Goal: Communication & Community: Answer question/provide support

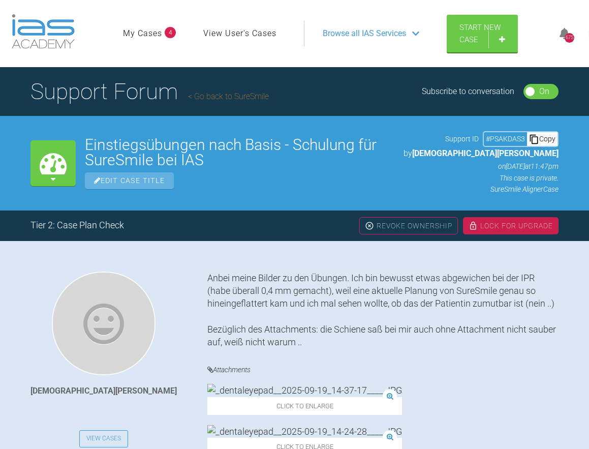
scroll to position [4777, 0]
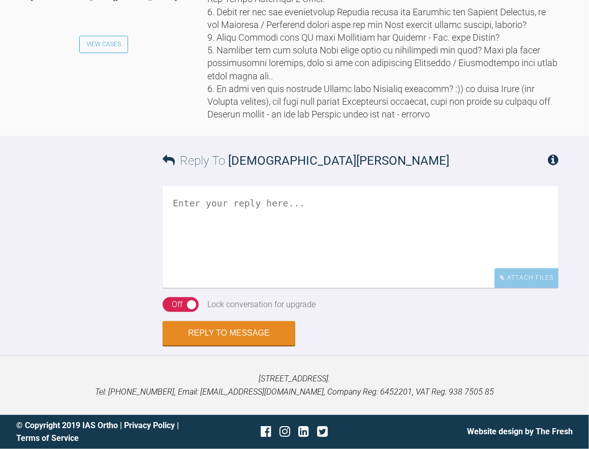
scroll to position [4838, 0]
click at [207, 197] on textarea at bounding box center [361, 237] width 396 height 102
click at [174, 213] on textarea at bounding box center [361, 237] width 396 height 102
paste textarea "[URL][DOMAIN_NAME]"
click at [191, 304] on div "On Off" at bounding box center [181, 304] width 36 height 15
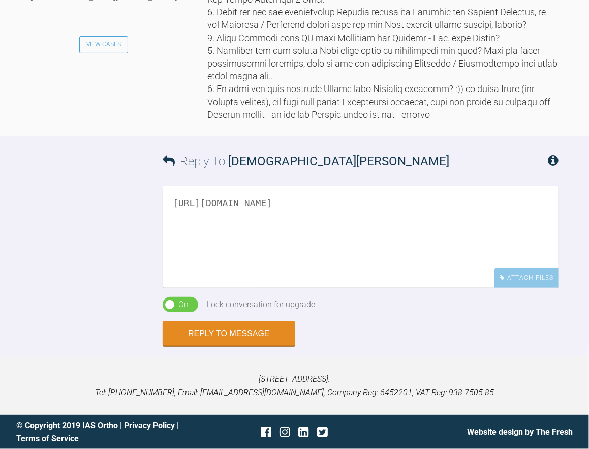
click at [172, 206] on textarea "[URL][DOMAIN_NAME]" at bounding box center [361, 237] width 396 height 102
paste textarea "Bulletproof Dentistry (Formerly Basics of Occlusion)"
click at [451, 204] on textarea "Bulletproof Dentistry (Formerly Basics of Occlusion) [URL][DOMAIN_NAME]" at bounding box center [361, 237] width 396 height 102
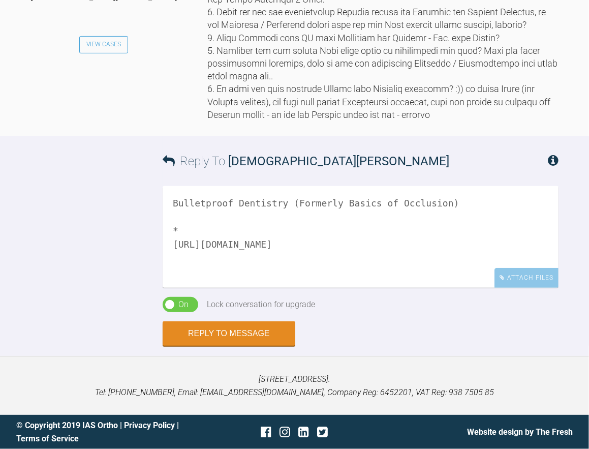
click at [188, 217] on textarea "Bulletproof Dentistry (Formerly Basics of Occlusion) * [URL][DOMAIN_NAME]" at bounding box center [361, 237] width 396 height 102
click at [177, 216] on textarea "Bulletproof Dentistry (Formerly Basics of Occlusion) * [URL][DOMAIN_NAME]" at bounding box center [361, 237] width 396 height 102
paste textarea "Do some of your restorations break? Debond? Do temporary crowns give you anxiet…"
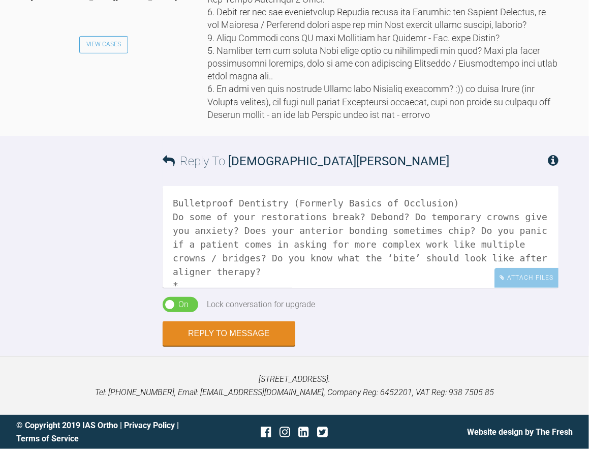
click at [170, 202] on textarea "Bulletproof Dentistry (Formerly Basics of Occlusion) Do some of your restoratio…" at bounding box center [361, 237] width 396 height 102
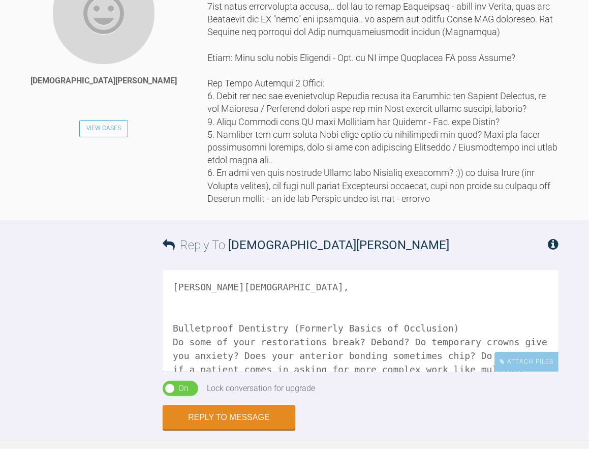
scroll to position [4736, 0]
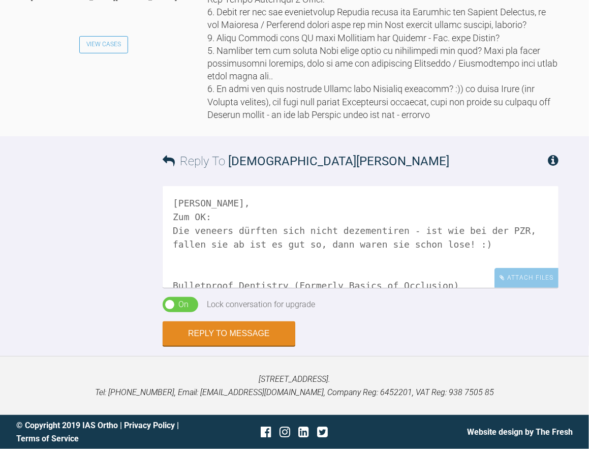
click at [355, 288] on textarea "[PERSON_NAME], Zum OK: Die veneers dürften sich nicht dezementiren - ist wie be…" at bounding box center [361, 237] width 396 height 102
click at [375, 288] on textarea "[PERSON_NAME], Zum OK: Die veneers dürften sich nicht dezementiren - ist wie be…" at bounding box center [361, 237] width 396 height 102
click at [373, 288] on textarea "[PERSON_NAME], Zum OK: Die veneers dürften sich nicht dezementiren - ist wie be…" at bounding box center [361, 237] width 396 height 102
click at [177, 288] on textarea "[PERSON_NAME], Zum OK: Die veneers dürften sich nicht dezementieren - ist wie b…" at bounding box center [361, 237] width 396 height 102
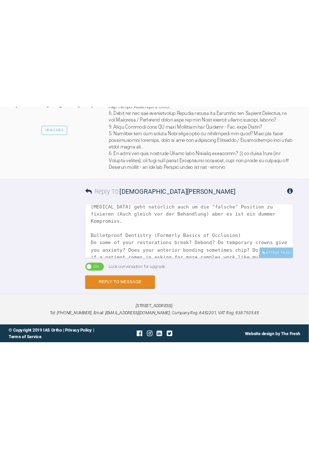
scroll to position [50, 0]
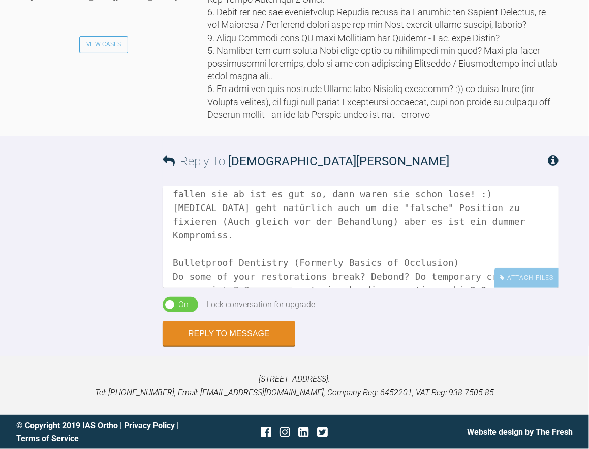
click at [182, 288] on textarea "[PERSON_NAME], Zum OK: Die veneers dürften sich nicht dezementieren - ist wie b…" at bounding box center [361, 237] width 396 height 102
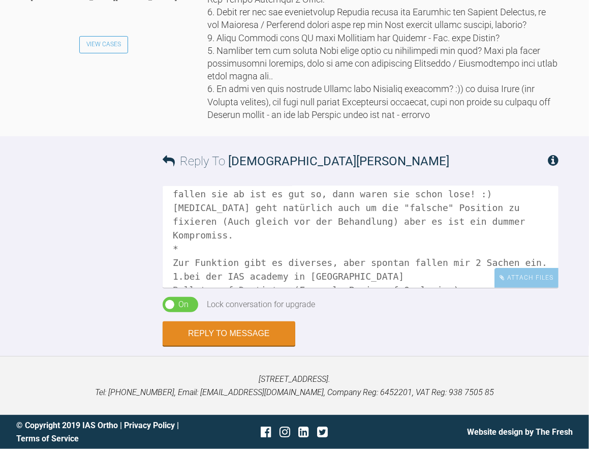
click at [182, 288] on textarea "[PERSON_NAME], Zum OK: Die veneers dürften sich nicht dezementieren - ist wie b…" at bounding box center [361, 237] width 396 height 102
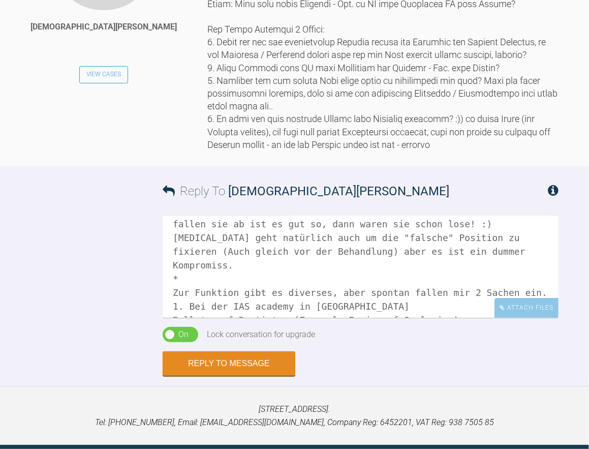
scroll to position [4838, 0]
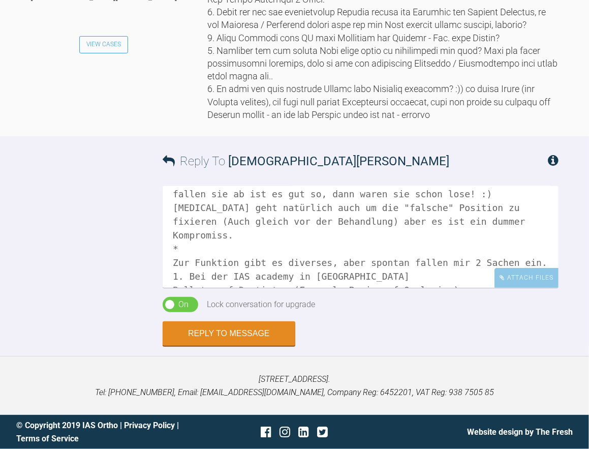
drag, startPoint x: 253, startPoint y: 262, endPoint x: 252, endPoint y: 269, distance: 7.3
click at [252, 269] on textarea "[PERSON_NAME], Zum OK: Die veneers dürften sich nicht dezementieren - ist wie b…" at bounding box center [361, 237] width 396 height 102
click at [253, 256] on textarea "[PERSON_NAME], Zum OK: Die veneers dürften sich nicht dezementieren - ist wie b…" at bounding box center [361, 237] width 396 height 102
drag, startPoint x: 221, startPoint y: 263, endPoint x: 209, endPoint y: 264, distance: 11.2
click at [209, 264] on textarea "[PERSON_NAME], Zum OK: Die veneers dürften sich nicht dezementieren - ist wie b…" at bounding box center [361, 237] width 396 height 102
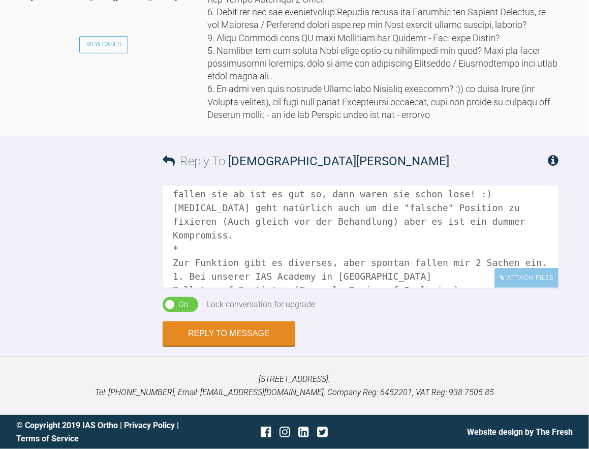
click at [366, 260] on textarea "[PERSON_NAME], Zum OK: Die veneers dürften sich nicht dezementieren - ist wie b…" at bounding box center [361, 237] width 396 height 102
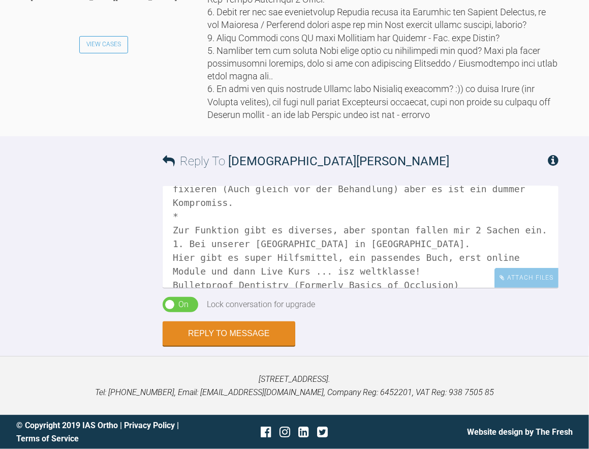
click at [301, 282] on textarea "[PERSON_NAME], Zum OK: Die veneers dürften sich nicht dezementieren - ist wie b…" at bounding box center [361, 237] width 396 height 102
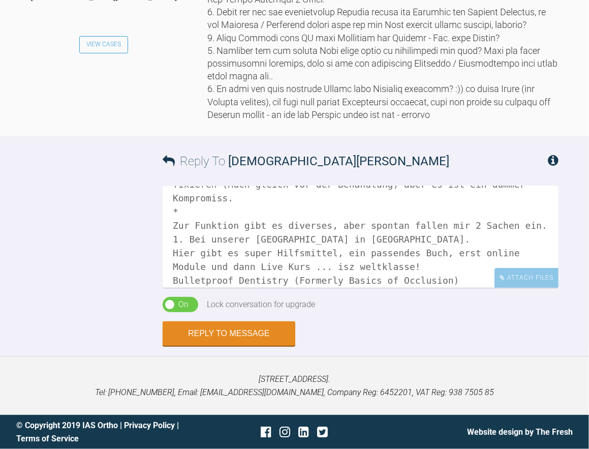
click at [302, 251] on textarea "[PERSON_NAME], Zum OK: Die veneers dürften sich nicht dezementieren - ist wie b…" at bounding box center [361, 237] width 396 height 102
drag, startPoint x: 387, startPoint y: 251, endPoint x: 382, endPoint y: 254, distance: 5.8
click at [386, 251] on textarea "[PERSON_NAME], Zum OK: Die veneers dürften sich nicht dezementieren - ist wie b…" at bounding box center [361, 237] width 396 height 102
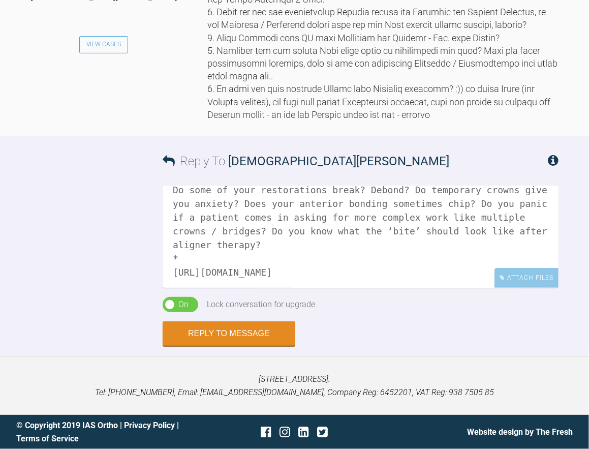
scroll to position [193, 0]
click at [185, 241] on textarea "[PERSON_NAME], Zum OK: Die veneers dürften sich nicht dezementieren - ist wie b…" at bounding box center [361, 237] width 396 height 102
click at [443, 266] on textarea "[PERSON_NAME], Zum OK: Die veneers dürften sich nicht dezementieren - ist wie b…" at bounding box center [361, 237] width 396 height 102
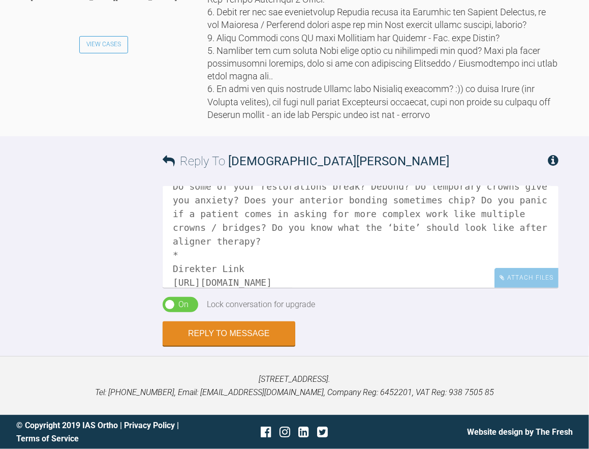
scroll to position [209, 0]
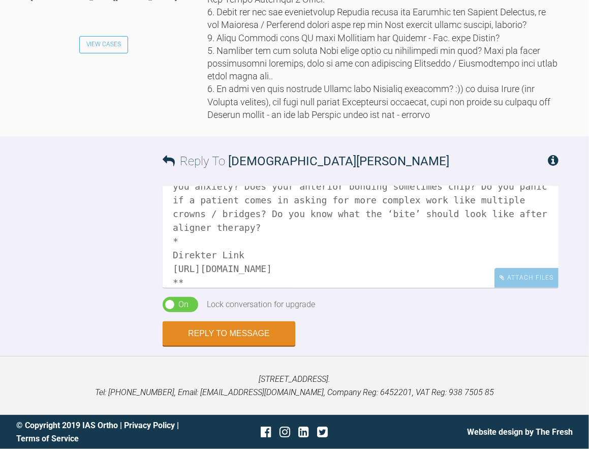
click at [222, 288] on div "[PERSON_NAME], Zum OK: Die veneers dürften sich nicht dezementieren - ist wie b…" at bounding box center [361, 241] width 396 height 111
click at [213, 282] on textarea "[PERSON_NAME], Zum OK: Die veneers dürften sich nicht dezementieren - ist wie b…" at bounding box center [361, 237] width 396 height 102
paste textarea "[DATE]"
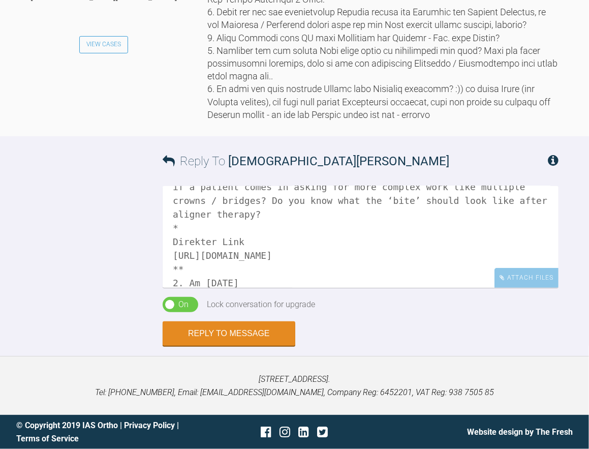
drag, startPoint x: 213, startPoint y: 267, endPoint x: 228, endPoint y: 272, distance: 14.9
click at [228, 272] on textarea "[PERSON_NAME], Zum OK: Die veneers dürften sich nicht dezementieren - ist wie b…" at bounding box center [361, 237] width 396 height 102
click at [262, 269] on textarea "[PERSON_NAME], Zum OK: Die veneers dürften sich nicht dezementieren - ist wie b…" at bounding box center [361, 237] width 396 height 102
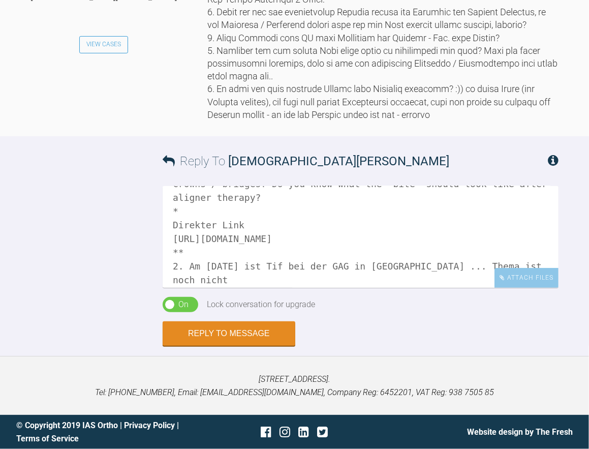
scroll to position [247, 0]
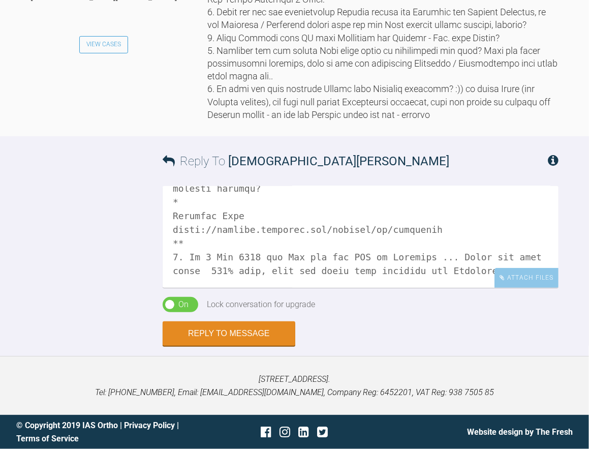
click at [311, 260] on textarea at bounding box center [361, 237] width 396 height 102
click at [411, 259] on textarea at bounding box center [361, 237] width 396 height 102
click at [445, 259] on textarea at bounding box center [361, 237] width 396 height 102
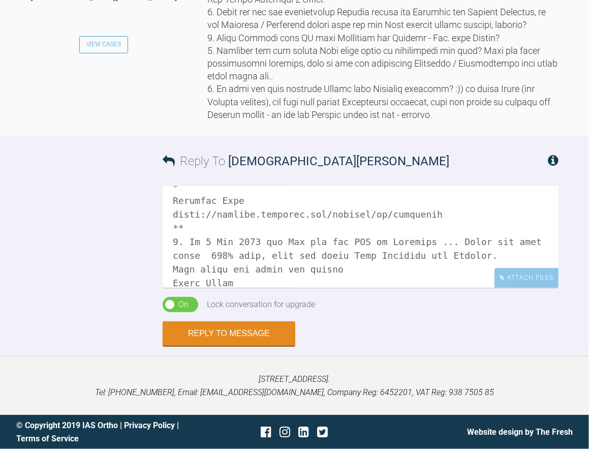
scroll to position [264, 0]
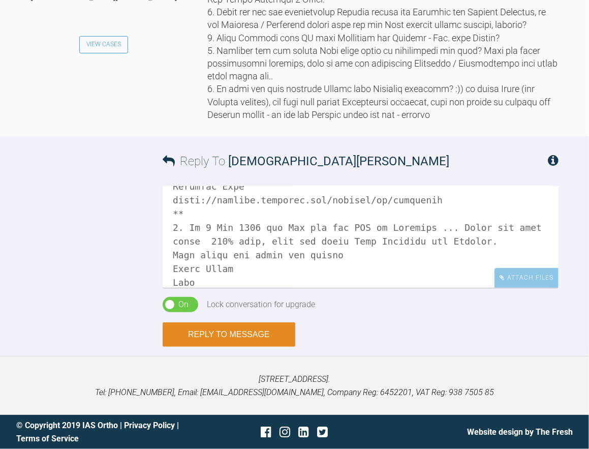
type textarea "Lore Ipsumdolo, Sit AM: Con adipisc elitsed doei tempo incididuntutl - etd mag …"
click at [225, 331] on button "Reply to Message" at bounding box center [229, 334] width 133 height 24
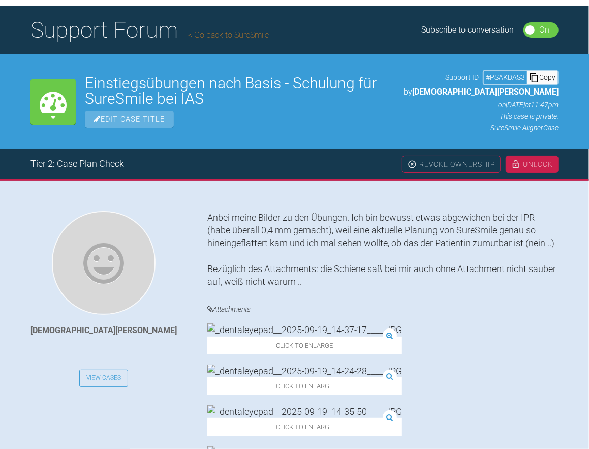
scroll to position [0, 0]
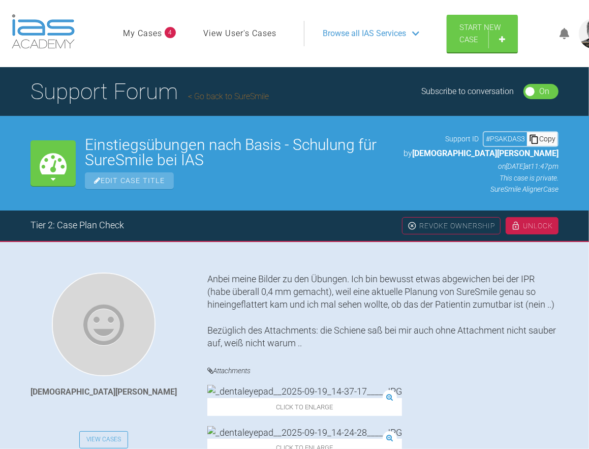
click at [227, 98] on link "Go back to SureSmile" at bounding box center [228, 96] width 81 height 10
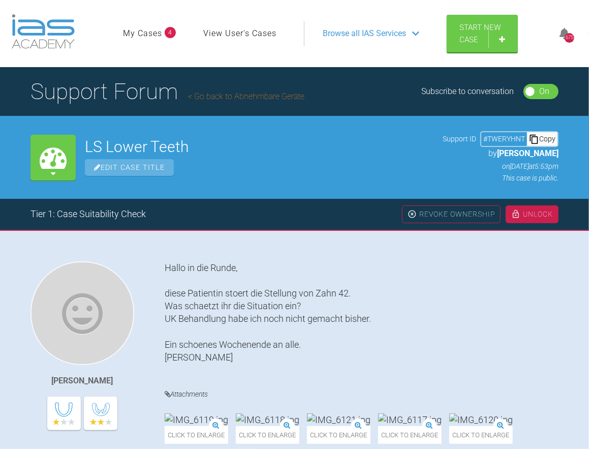
click at [51, 30] on img at bounding box center [43, 31] width 63 height 35
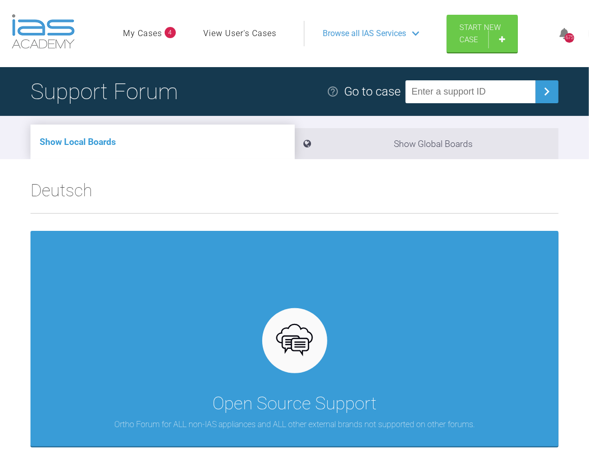
click at [356, 34] on span "Browse all IAS Services" at bounding box center [364, 33] width 83 height 13
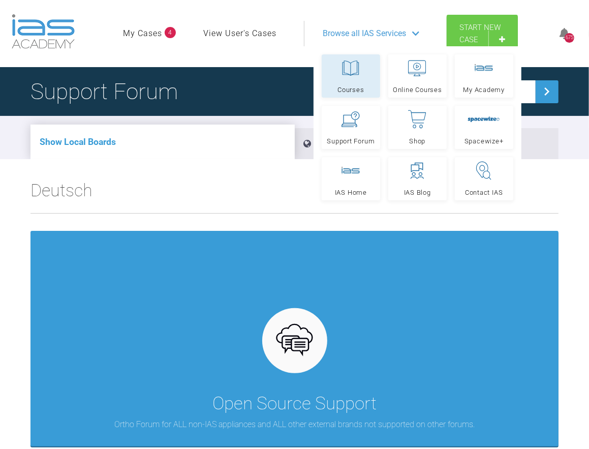
click at [352, 71] on icon at bounding box center [351, 68] width 18 height 18
